Goal: Task Accomplishment & Management: Manage account settings

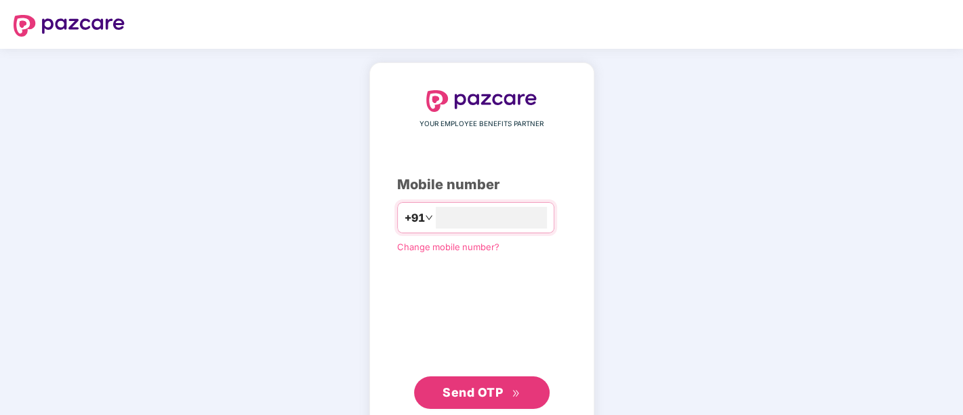
type input "**********"
click at [459, 385] on span "Send OTP" at bounding box center [472, 392] width 60 height 14
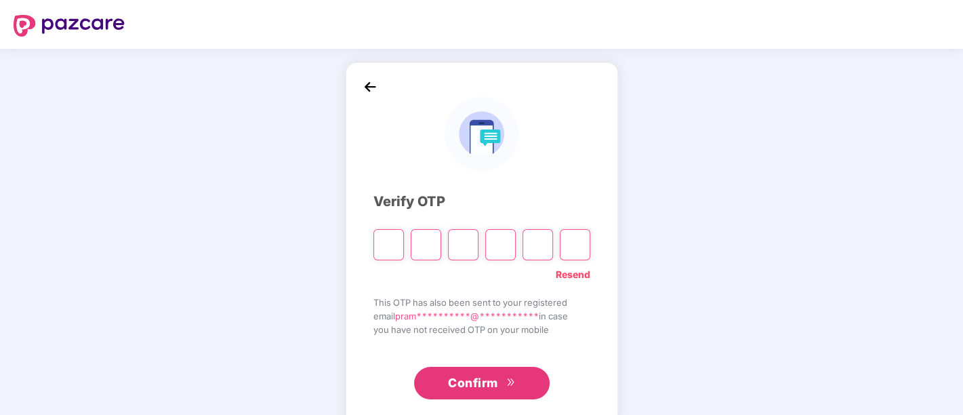
paste input "*"
type input "*"
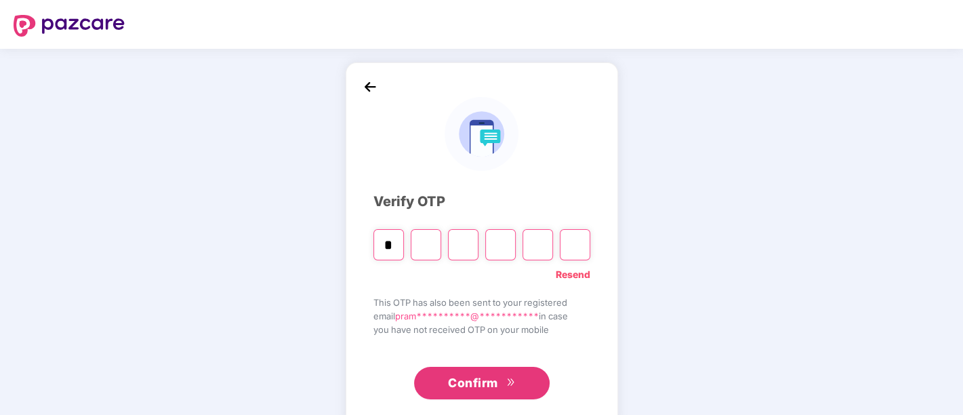
type input "*"
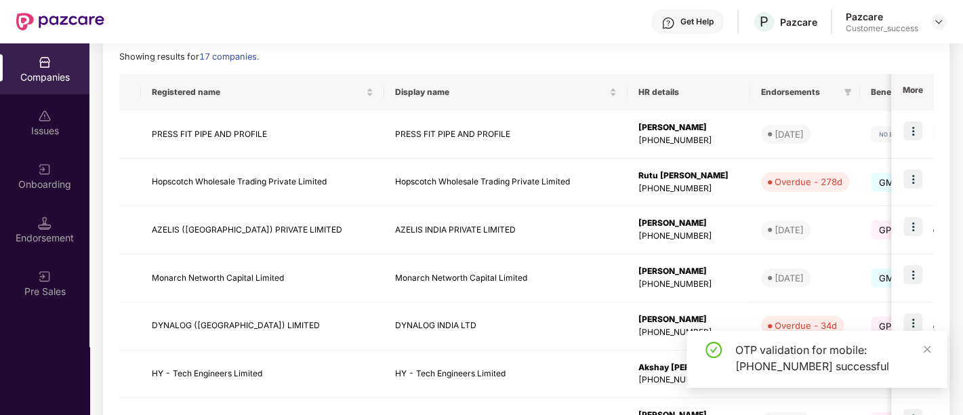
scroll to position [197, 0]
